Goal: Register for event/course

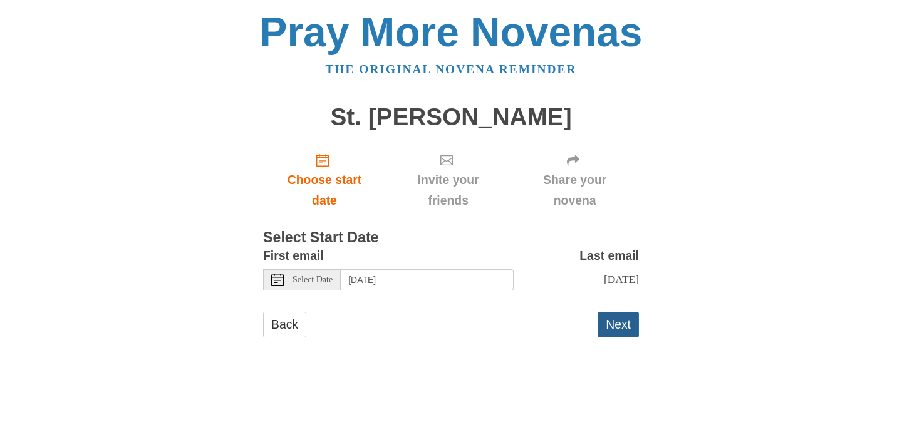
click at [611, 327] on button "Next" at bounding box center [618, 325] width 41 height 26
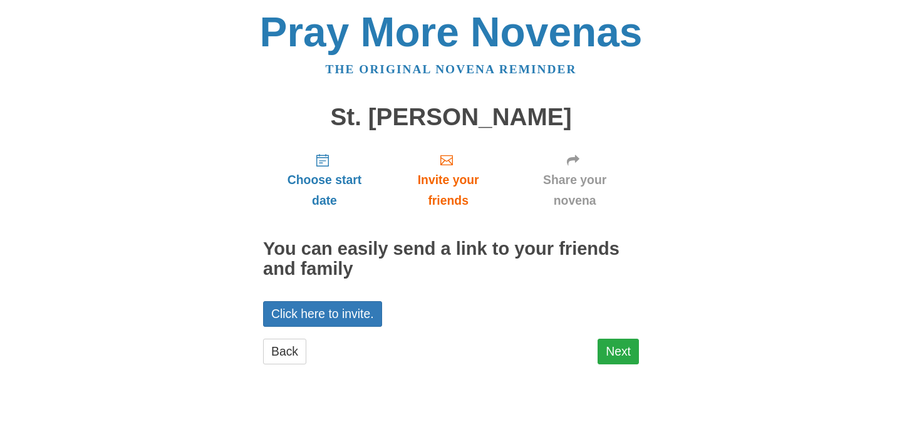
click at [616, 345] on link "Next" at bounding box center [618, 352] width 41 height 26
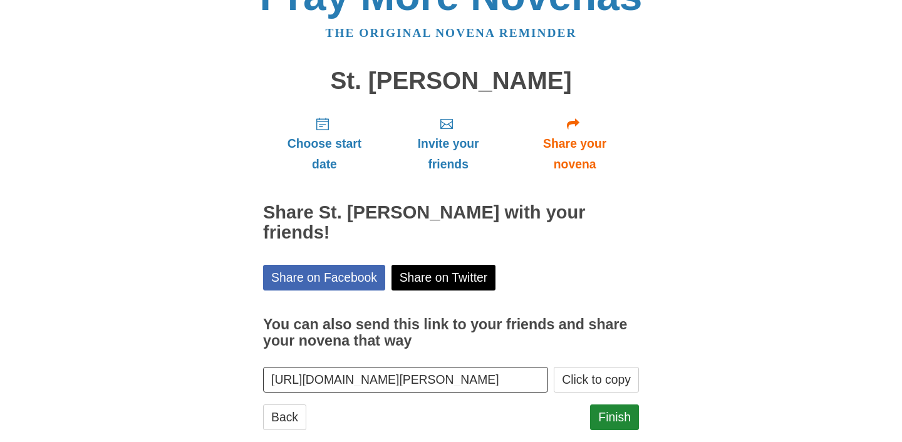
scroll to position [36, 0]
click at [622, 405] on link "Finish" at bounding box center [614, 418] width 49 height 26
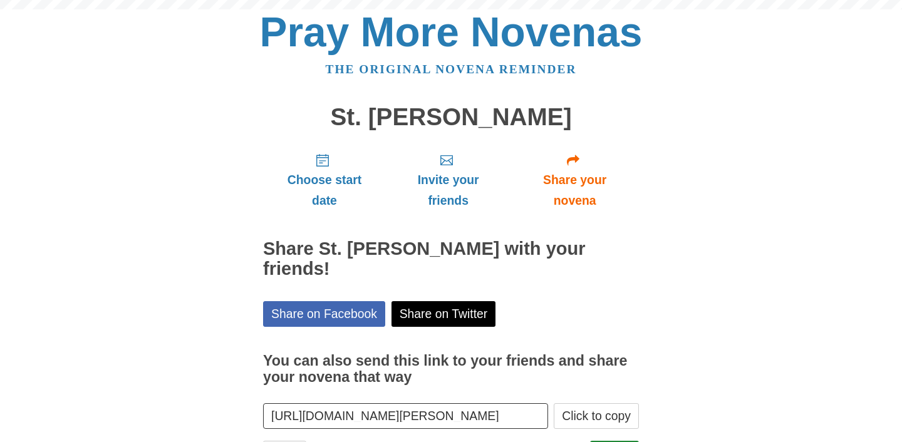
scroll to position [36, 0]
